Goal: Transaction & Acquisition: Purchase product/service

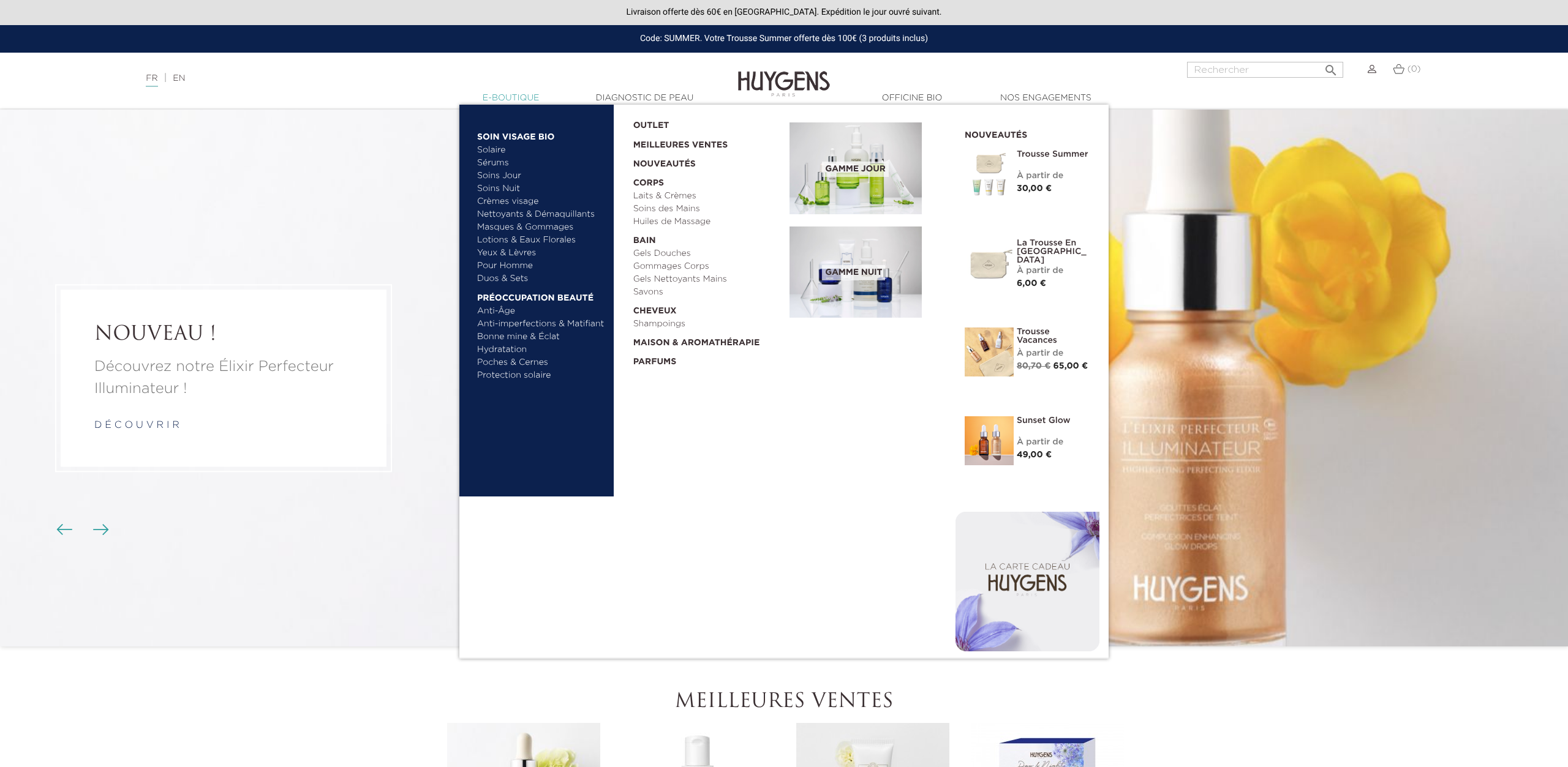
click at [500, 101] on link "  E-Boutique" at bounding box center [510, 99] width 122 height 13
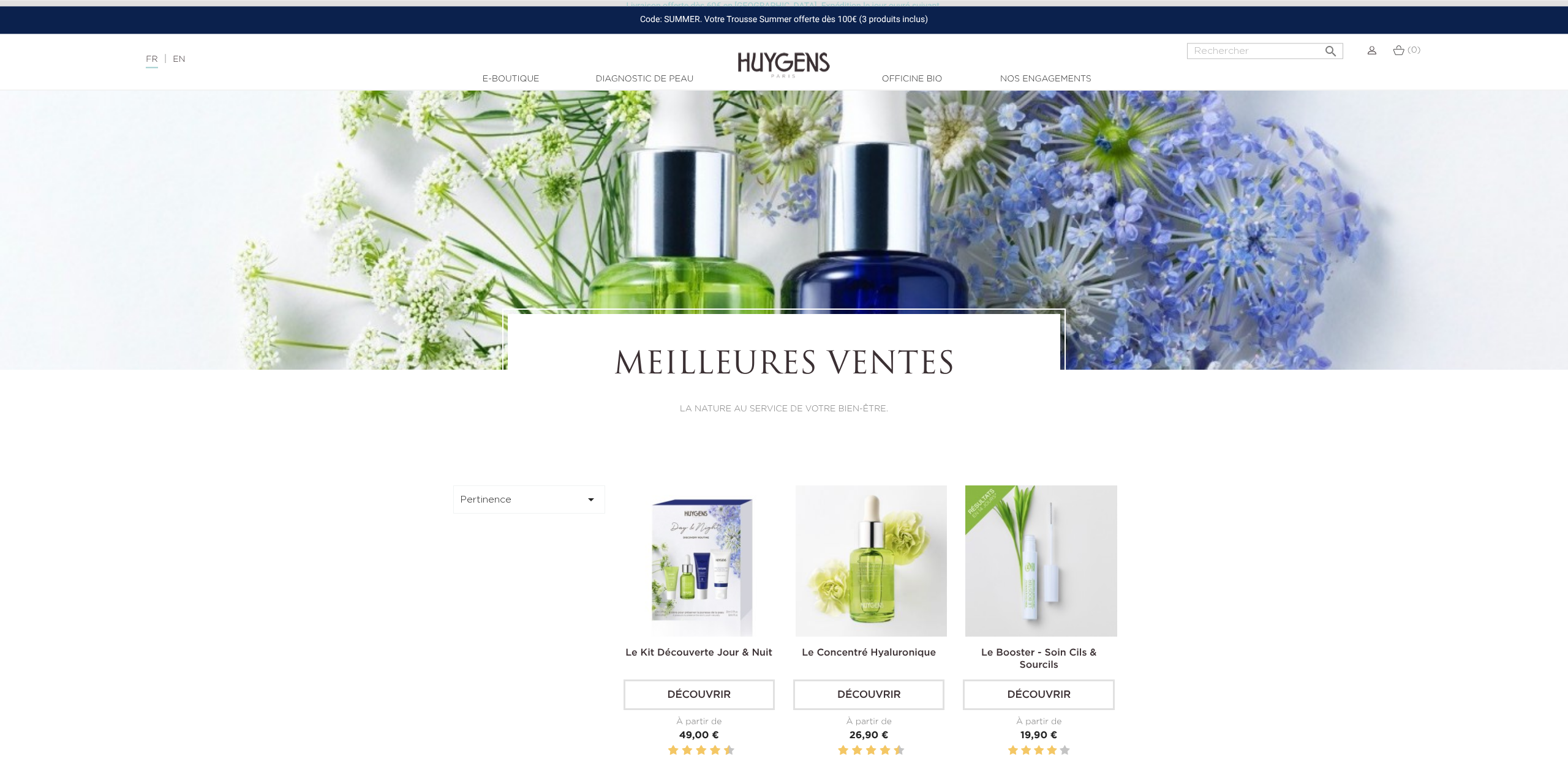
scroll to position [188, 0]
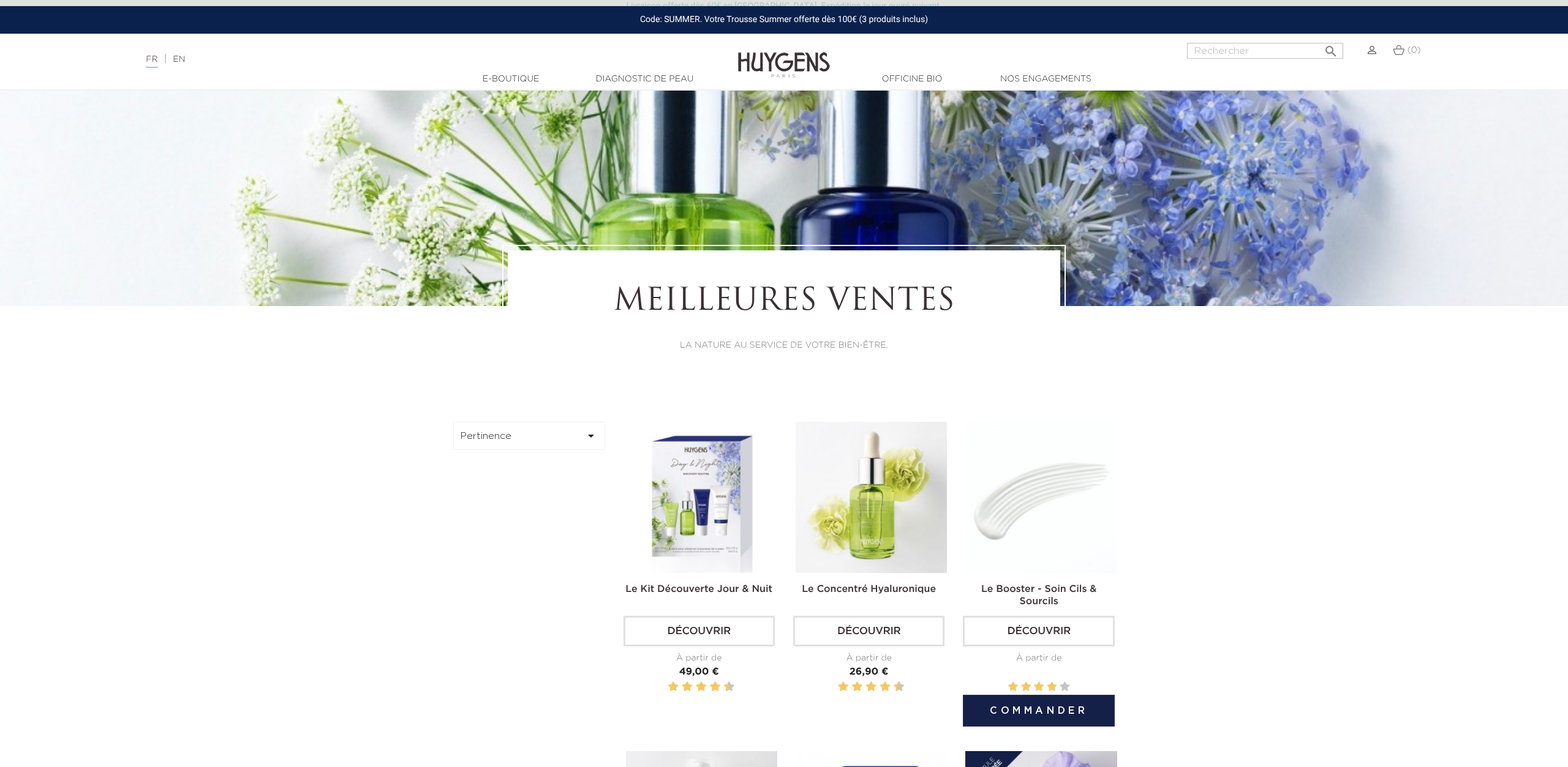
click at [1038, 523] on img at bounding box center [1041, 498] width 152 height 152
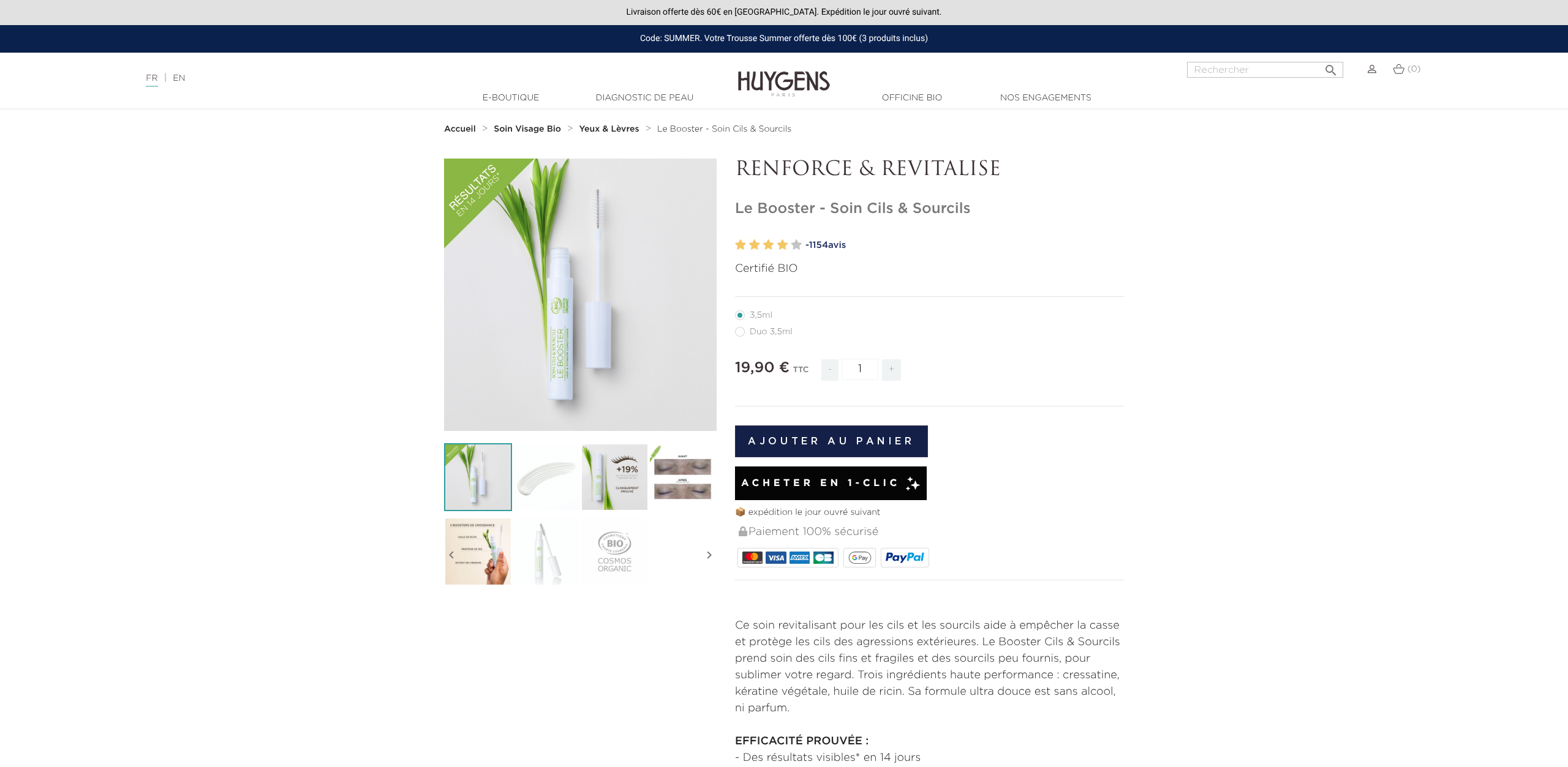
click at [706, 561] on icon "" at bounding box center [709, 556] width 15 height 62
click at [760, 333] on label64"] "Duo 3,5ml" at bounding box center [771, 332] width 72 height 9
radio input "true"
click at [752, 315] on label39"] "3,5ml" at bounding box center [760, 315] width 52 height 9
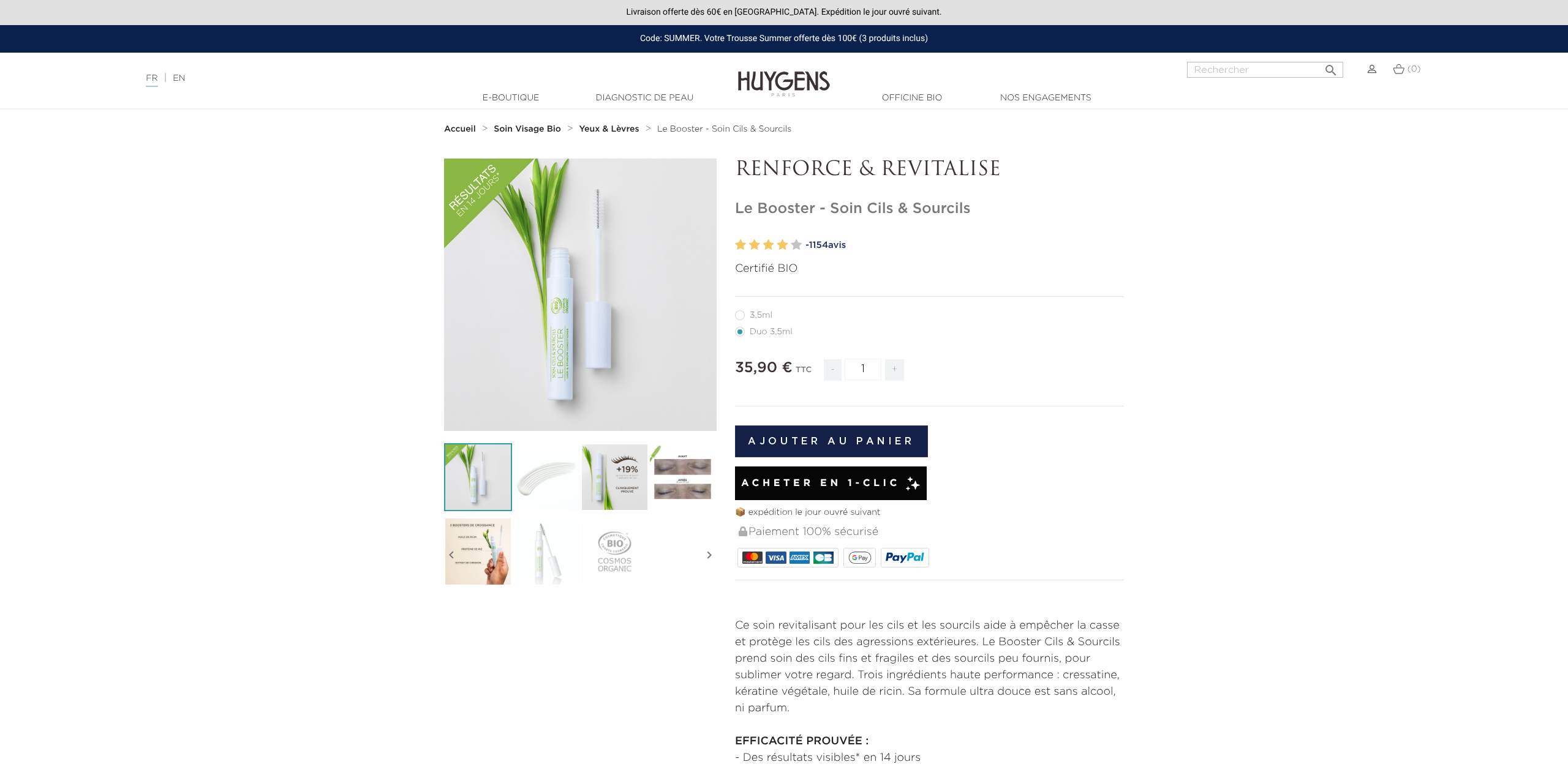
radio input "true"
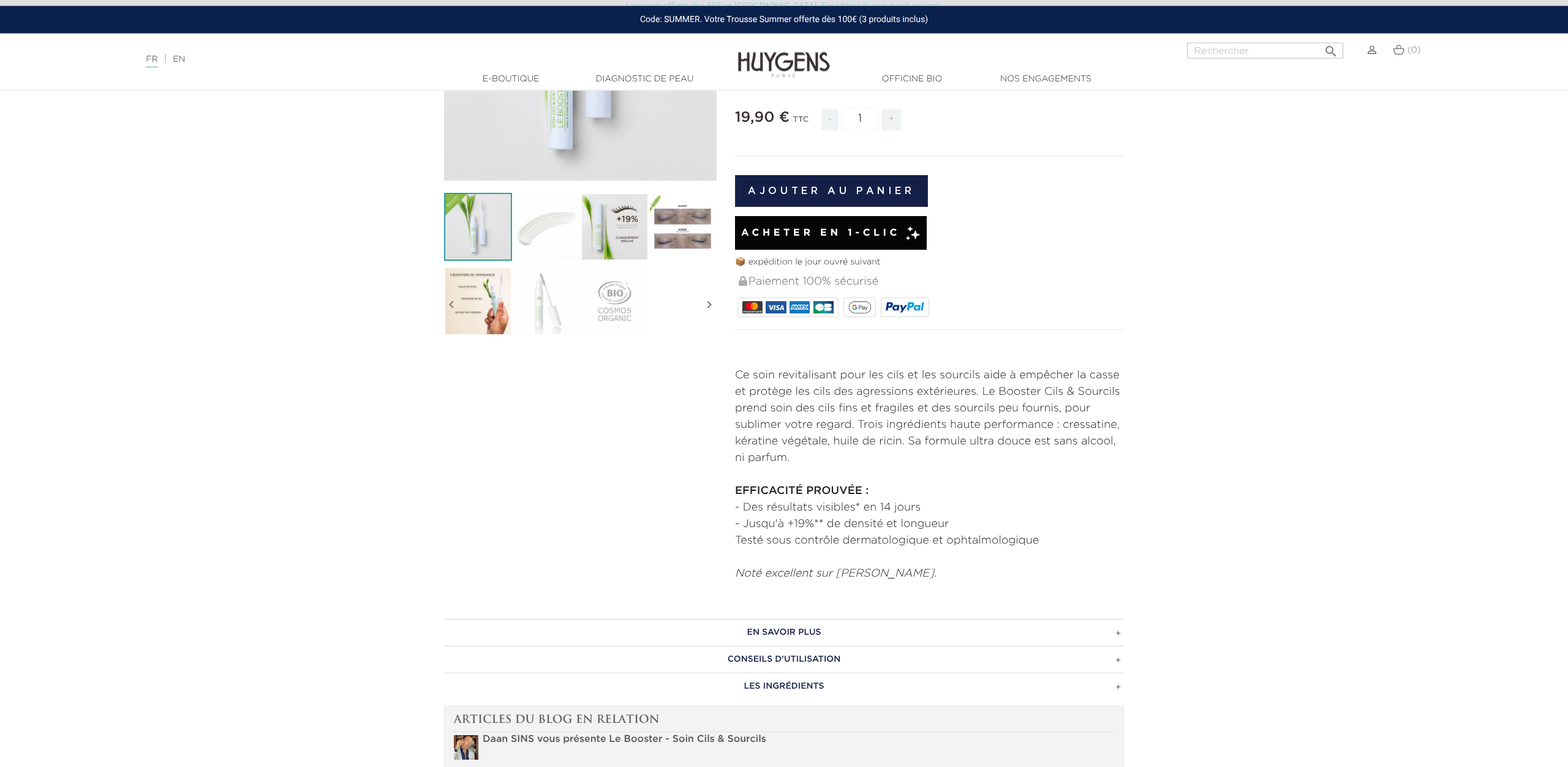
scroll to position [188, 0]
